Goal: Transaction & Acquisition: Obtain resource

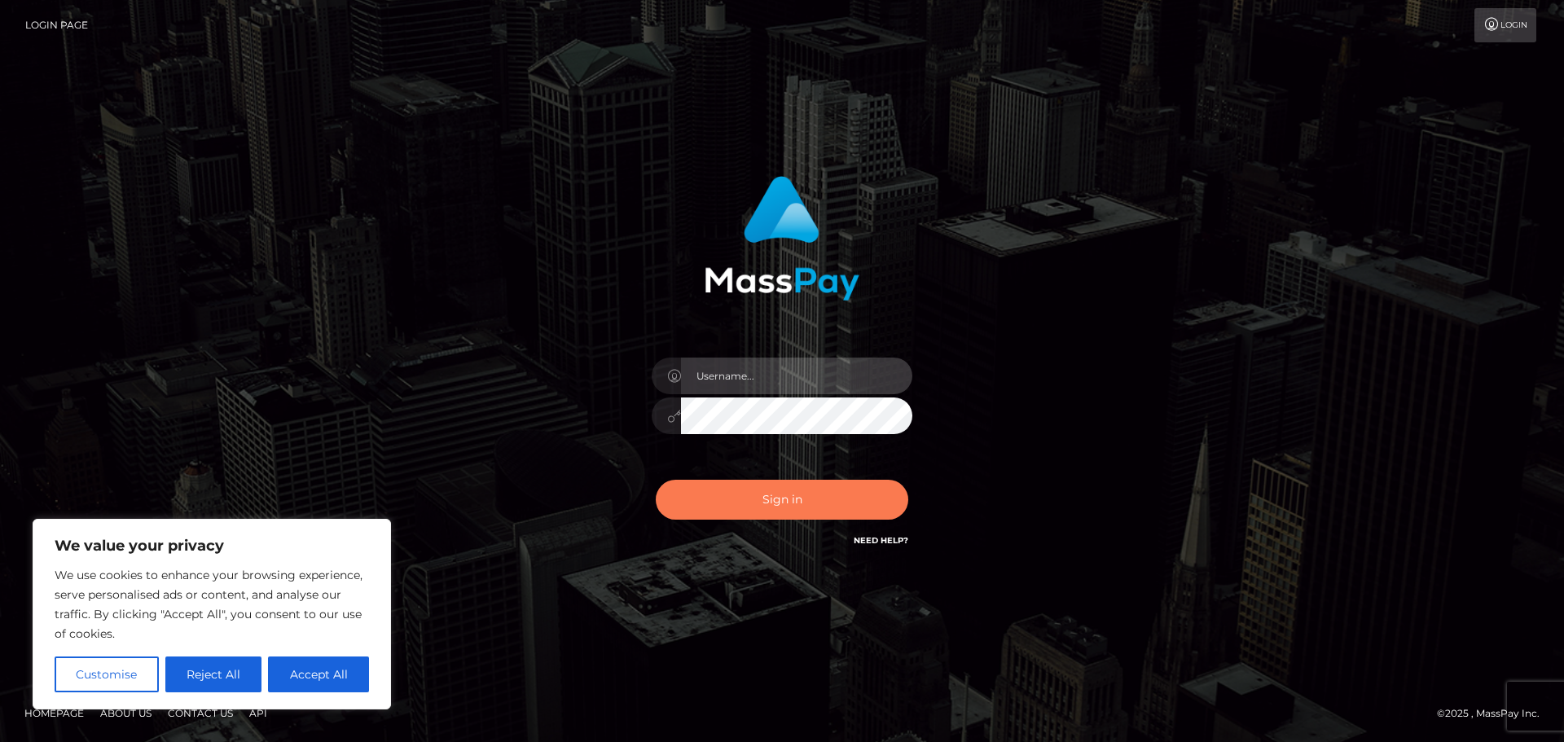
type input "[PERSON_NAME]"
click at [715, 515] on button "Sign in" at bounding box center [782, 500] width 252 height 40
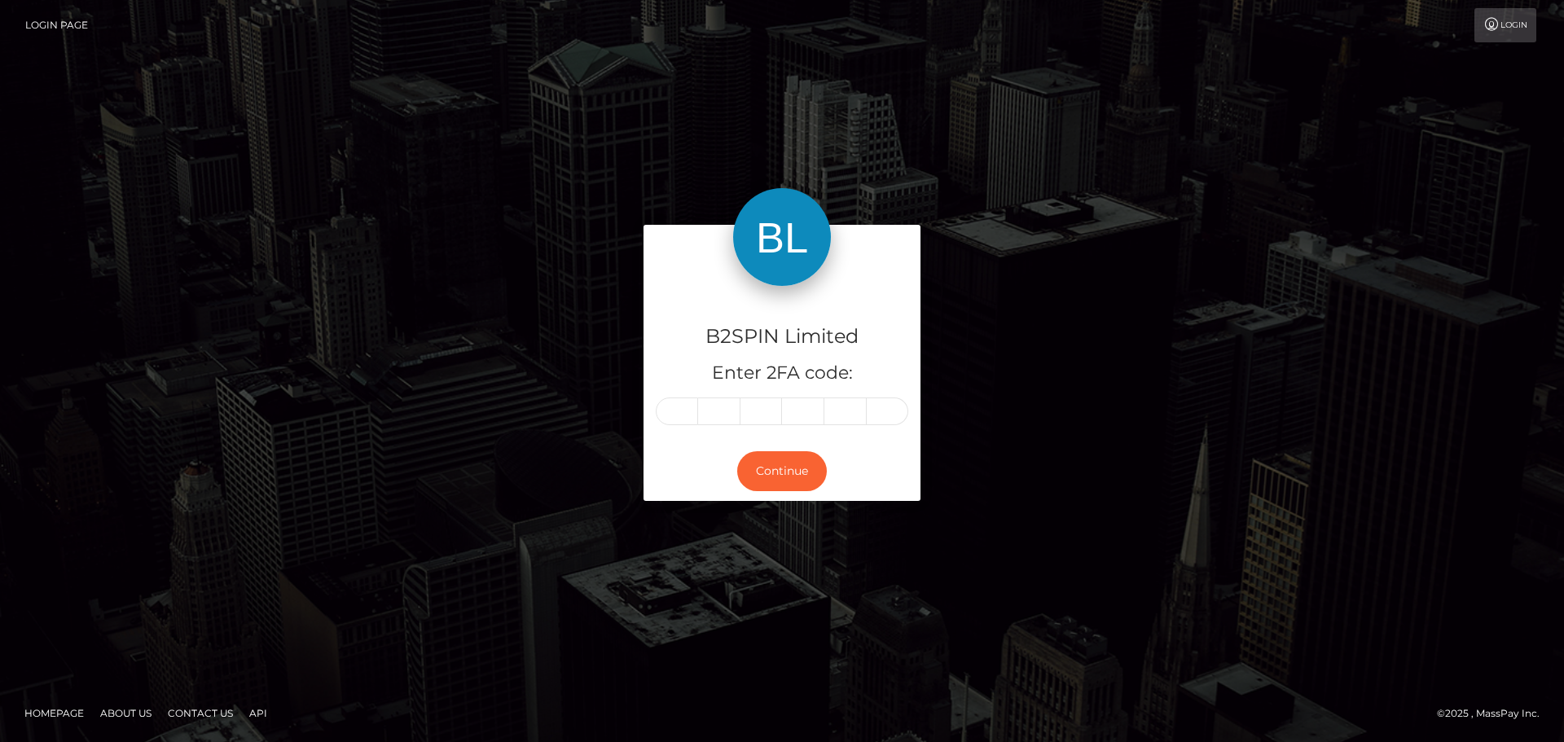
click at [679, 410] on input "text" at bounding box center [677, 411] width 42 height 28
type input "0"
type input "3"
type input "8"
type input "2"
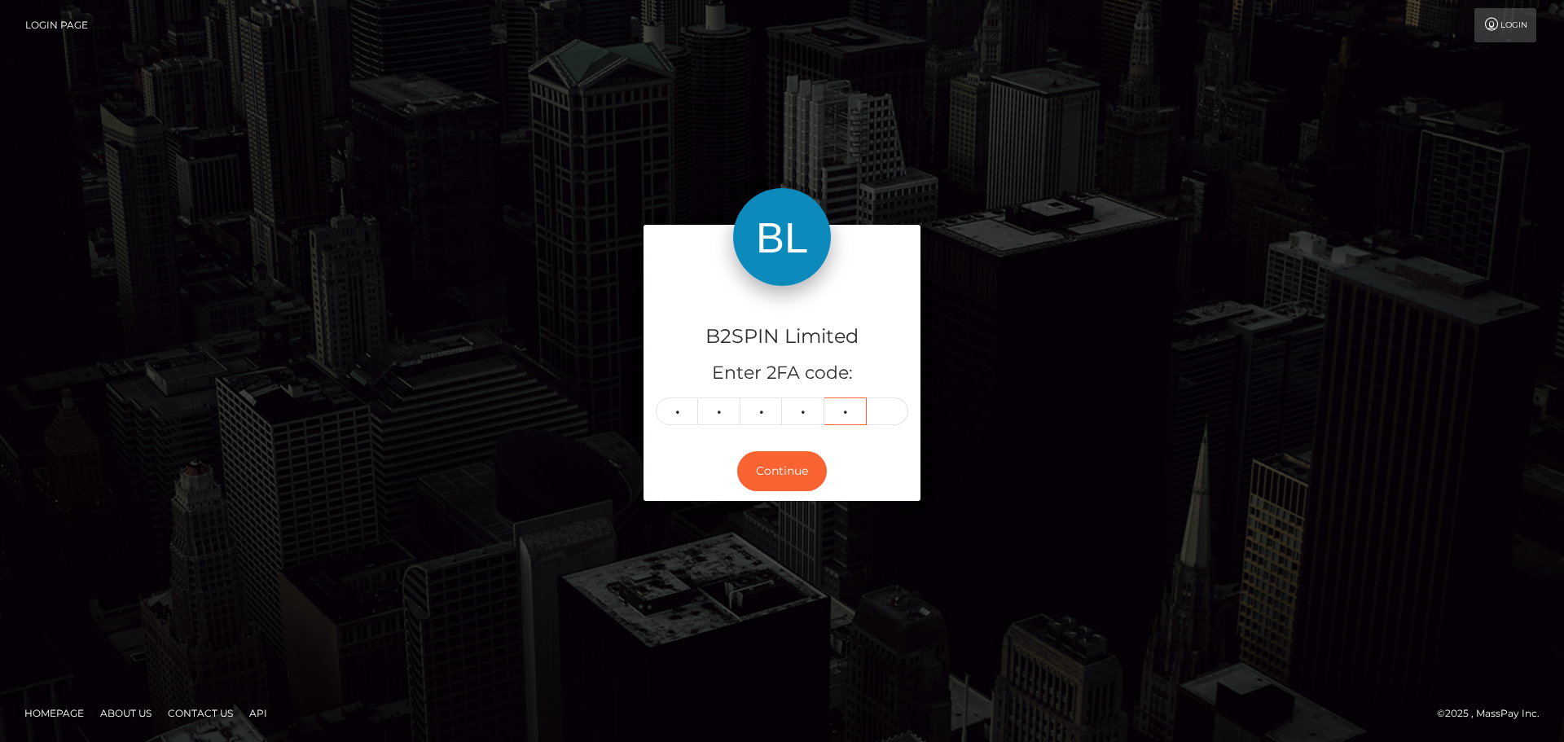
type input "0"
type input "8"
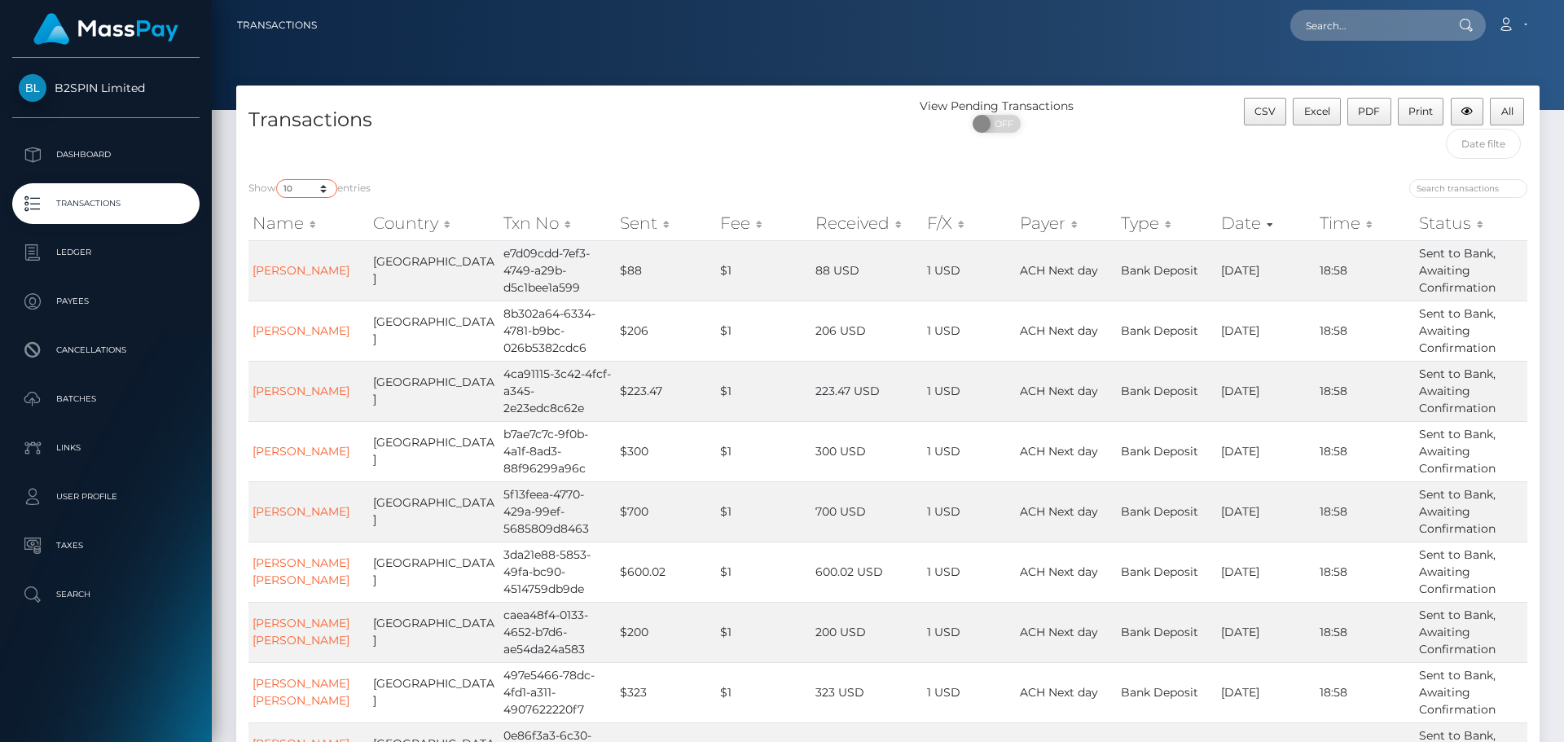
click at [332, 186] on select "10 25 50 100 250 500 1,000 3,500" at bounding box center [306, 188] width 61 height 19
select select "3500"
click at [278, 179] on select "10 25 50 100 250 500 1,000 3,500" at bounding box center [306, 188] width 61 height 19
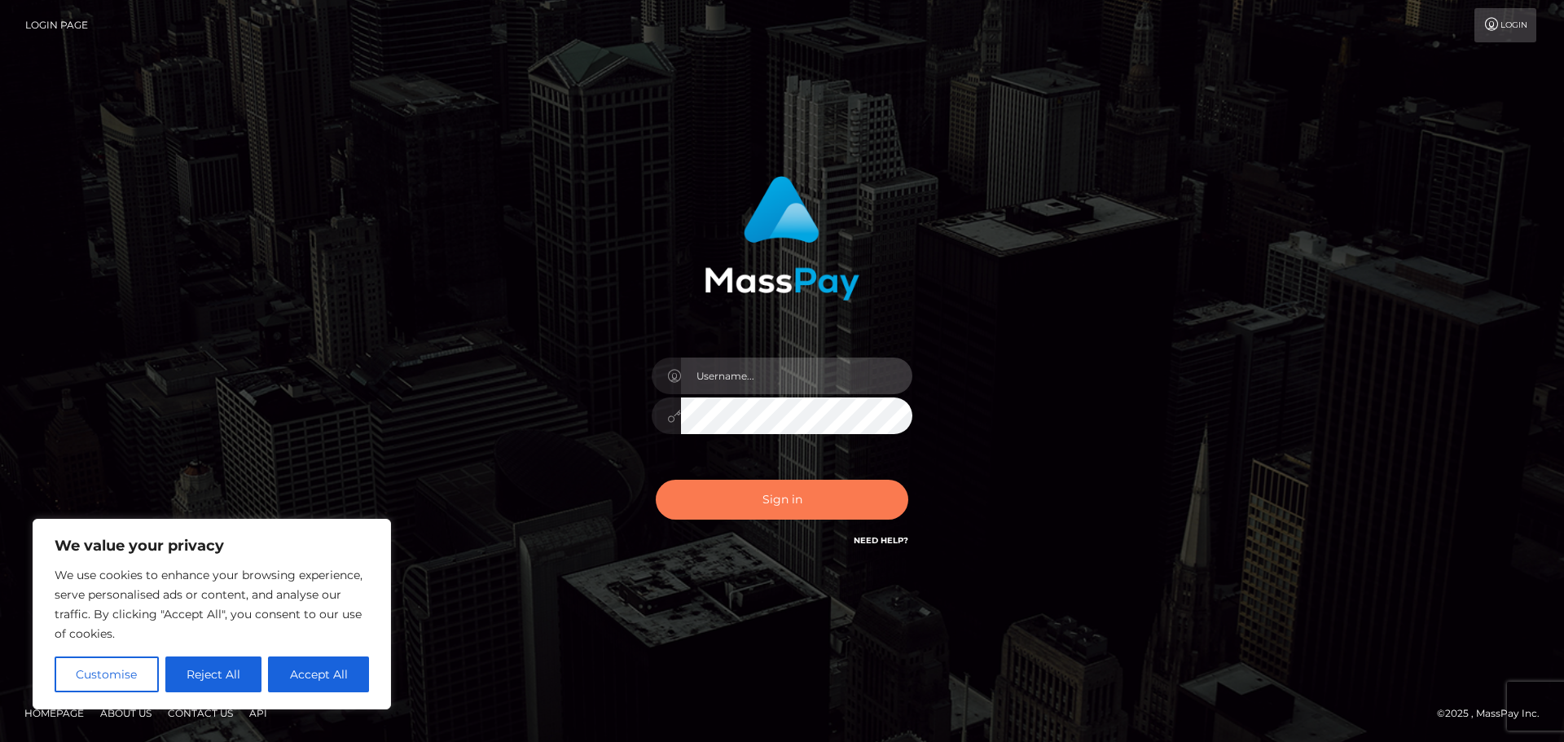
type input "Jennifer"
click at [843, 487] on button "Sign in" at bounding box center [782, 500] width 252 height 40
type input "Jennifer"
click at [723, 514] on button "Sign in" at bounding box center [782, 500] width 252 height 40
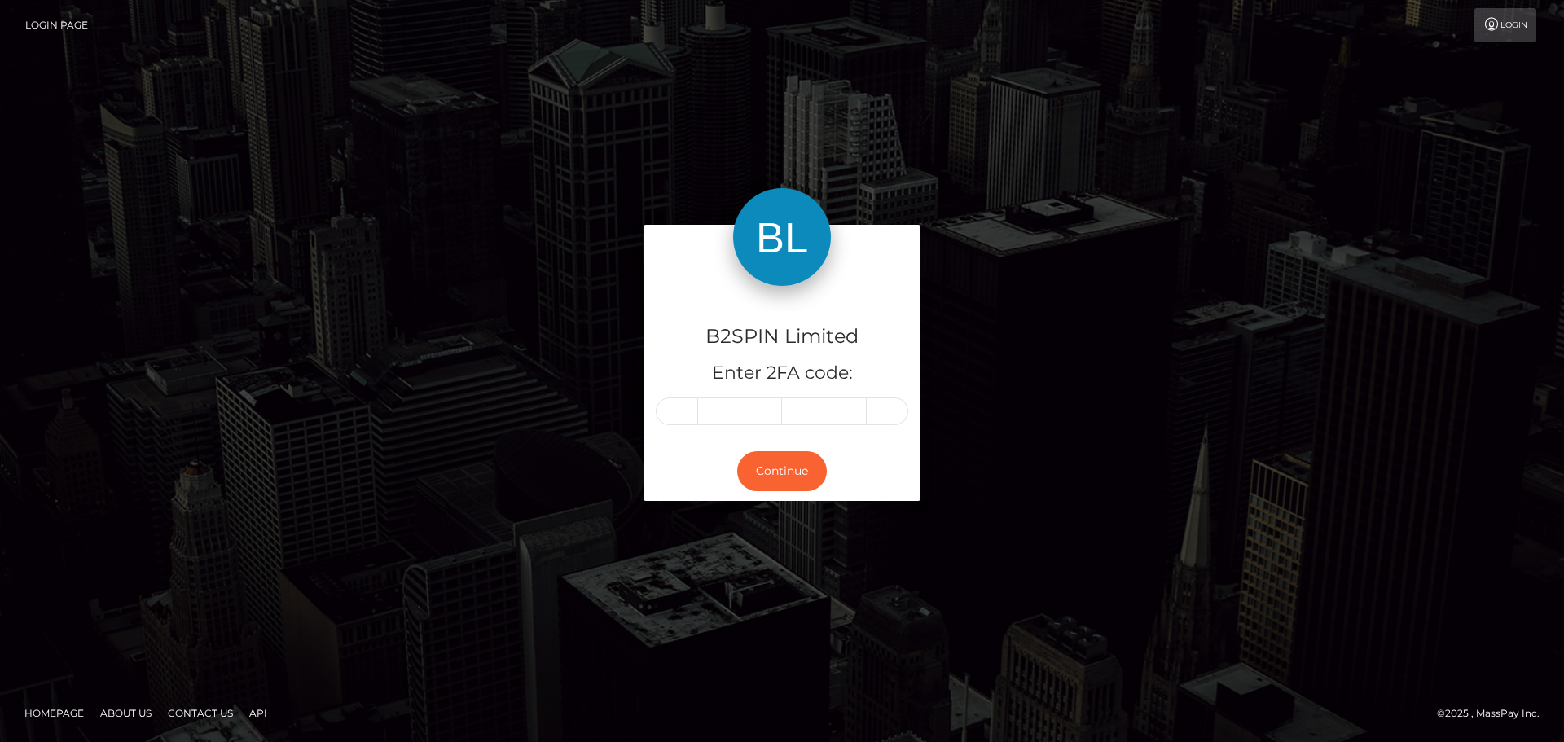
click at [673, 405] on input "text" at bounding box center [677, 411] width 42 height 28
type input "2"
type input "5"
type input "1"
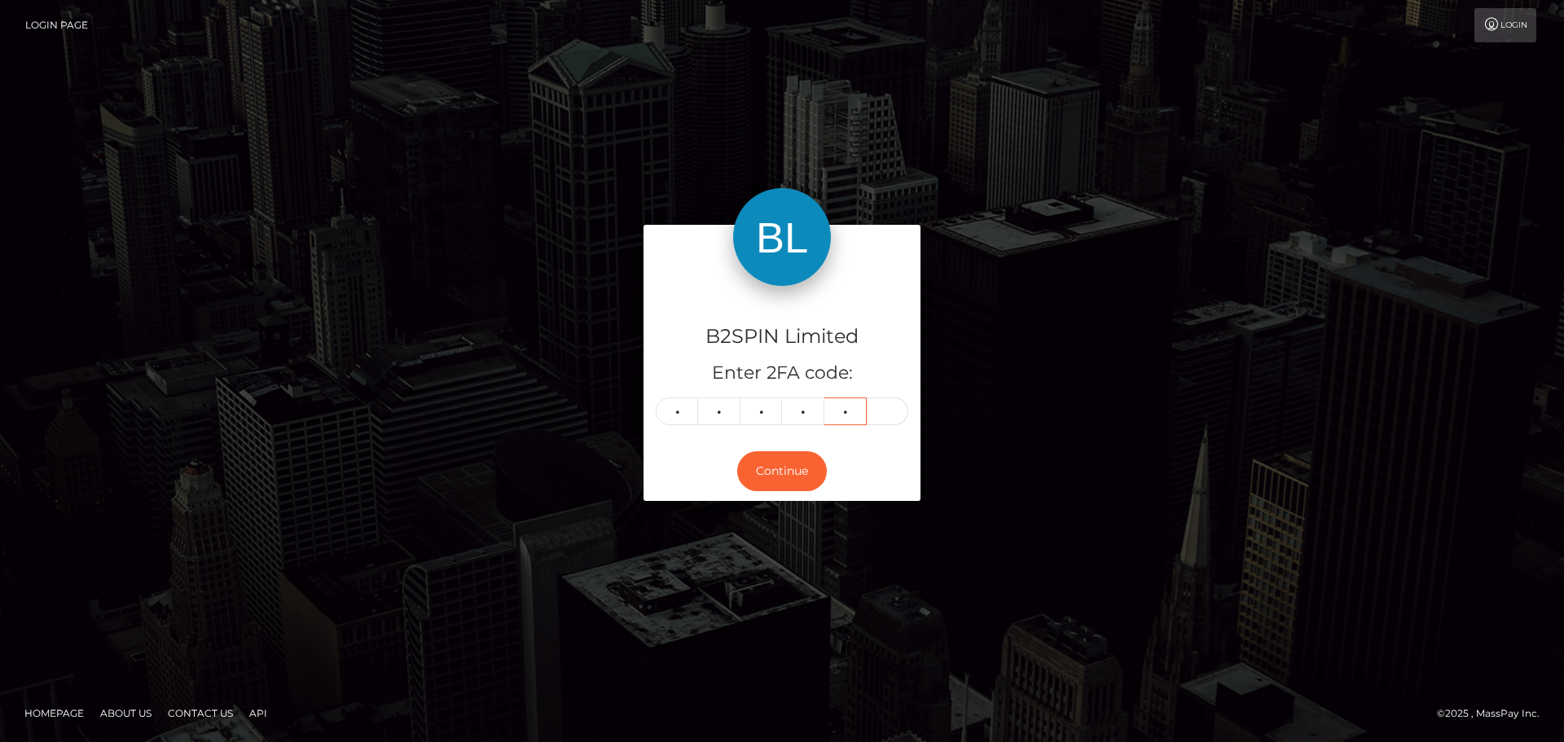
type input "2"
type input "8"
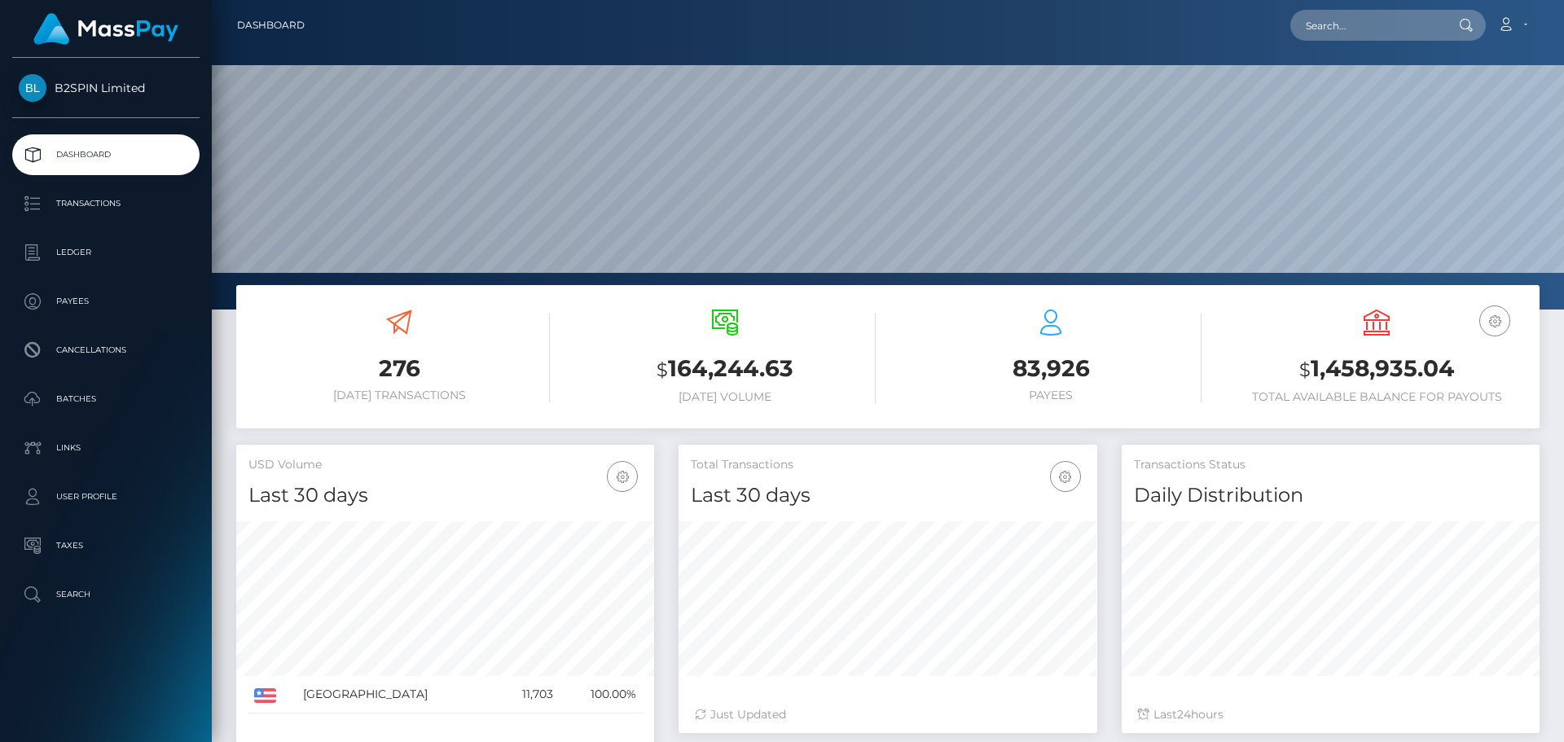
scroll to position [289, 419]
click at [153, 194] on p "Transactions" at bounding box center [106, 203] width 174 height 24
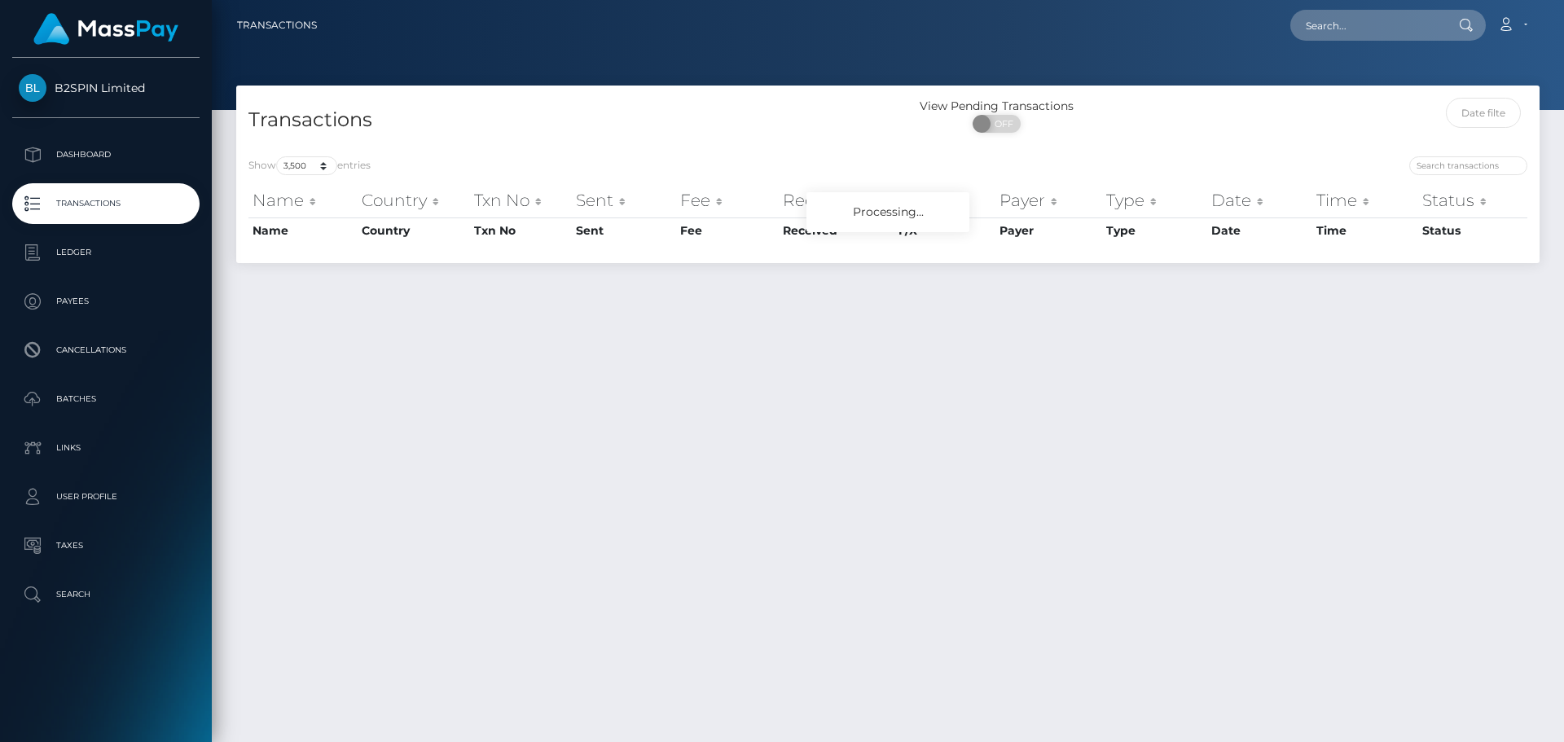
select select "3500"
drag, startPoint x: 814, startPoint y: 371, endPoint x: 682, endPoint y: 314, distance: 143.4
click at [682, 314] on div "Transactions View Pending Transactions ON OFF Show 10 25 50 100 250 500 1,000 3…" at bounding box center [888, 407] width 1352 height 642
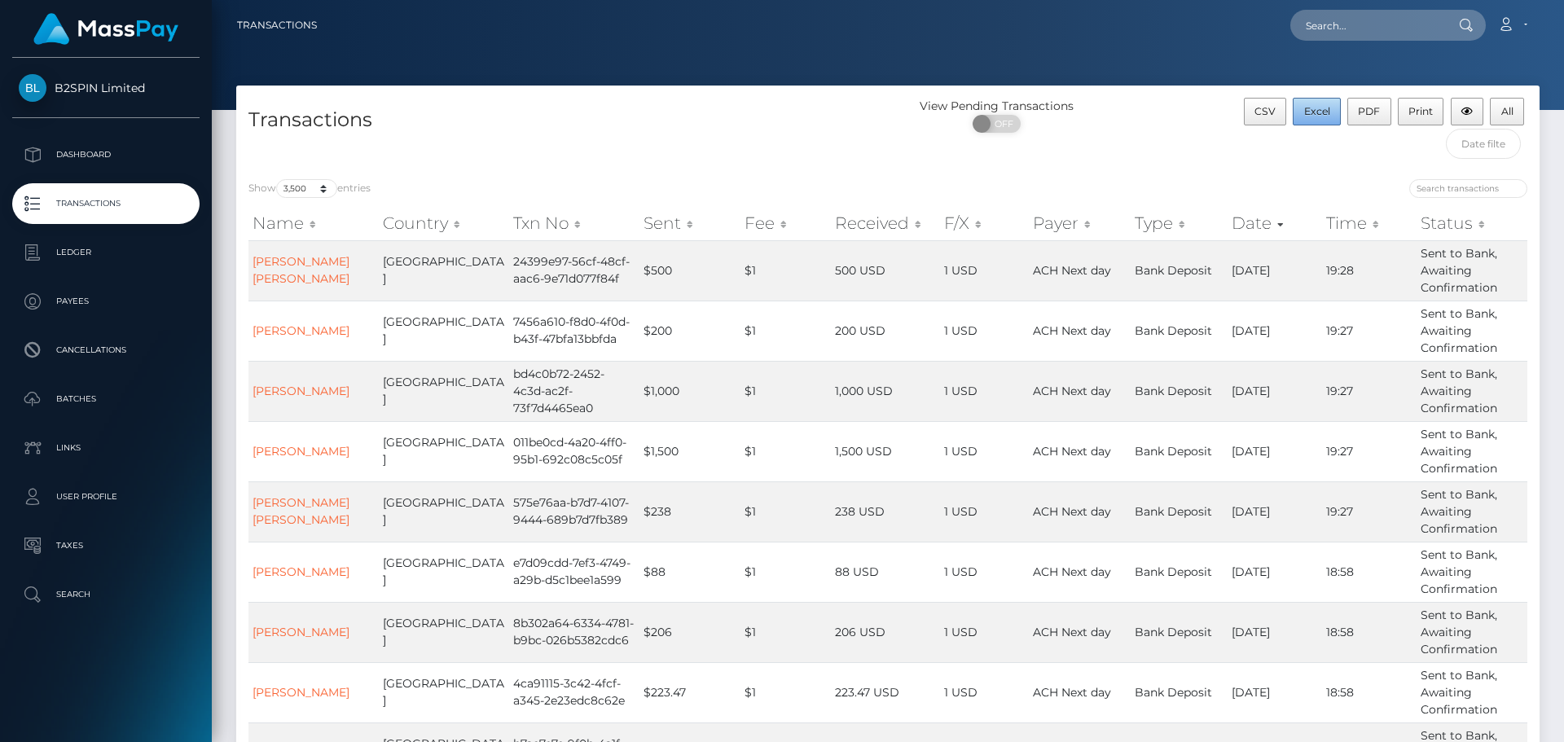
click at [1309, 112] on span "Excel" at bounding box center [1317, 111] width 26 height 12
